Goal: Information Seeking & Learning: Stay updated

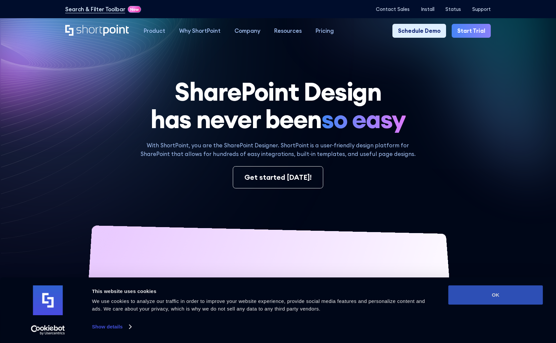
click at [475, 292] on button "OK" at bounding box center [496, 295] width 95 height 19
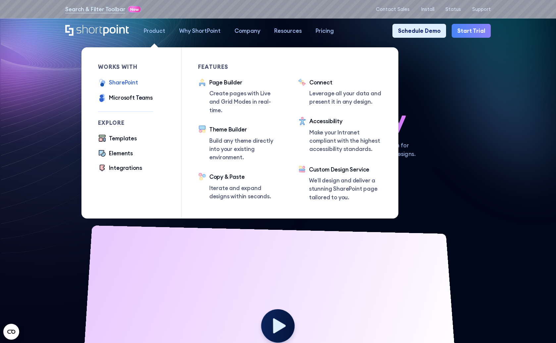
click at [120, 81] on div "SharePoint" at bounding box center [123, 82] width 29 height 8
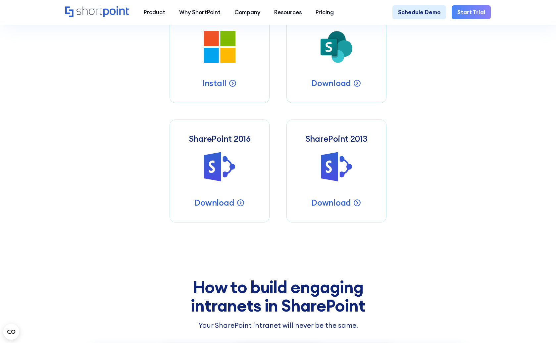
scroll to position [298, 0]
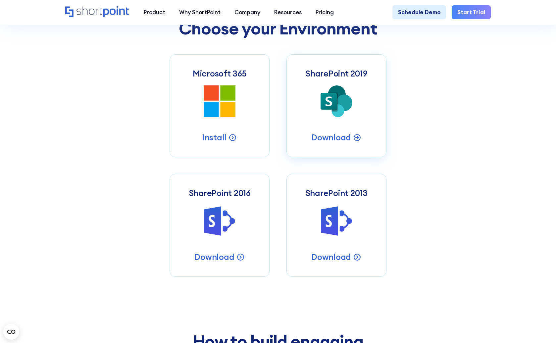
click at [341, 102] on icon at bounding box center [344, 102] width 16 height 17
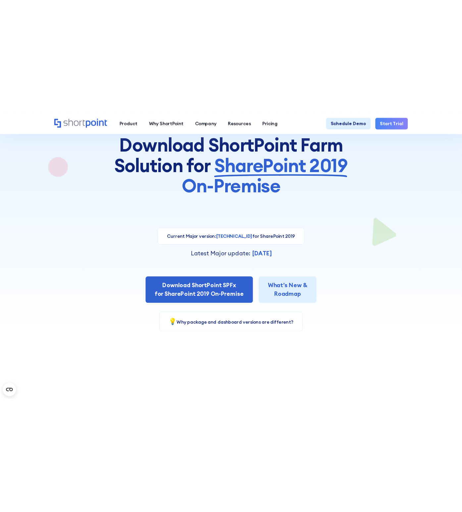
scroll to position [39, 0]
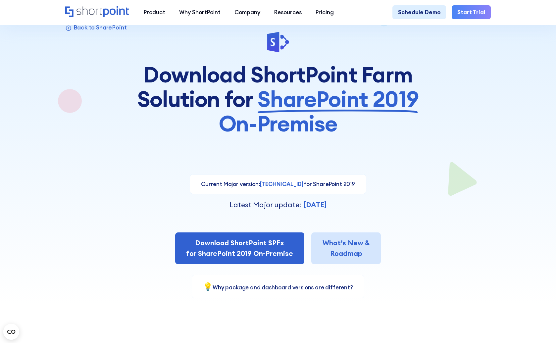
click at [356, 250] on link "What’s New & Roadmap" at bounding box center [346, 249] width 70 height 32
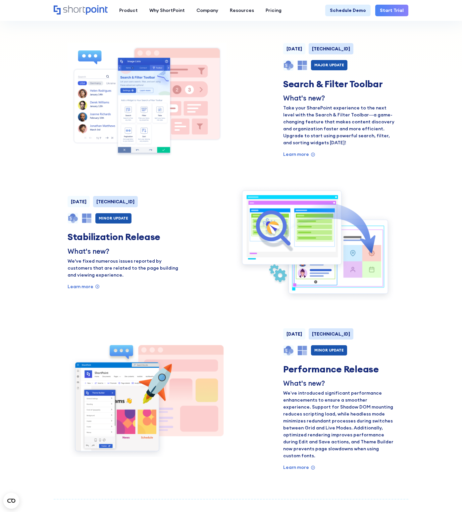
scroll to position [364, 0]
